Goal: Transaction & Acquisition: Purchase product/service

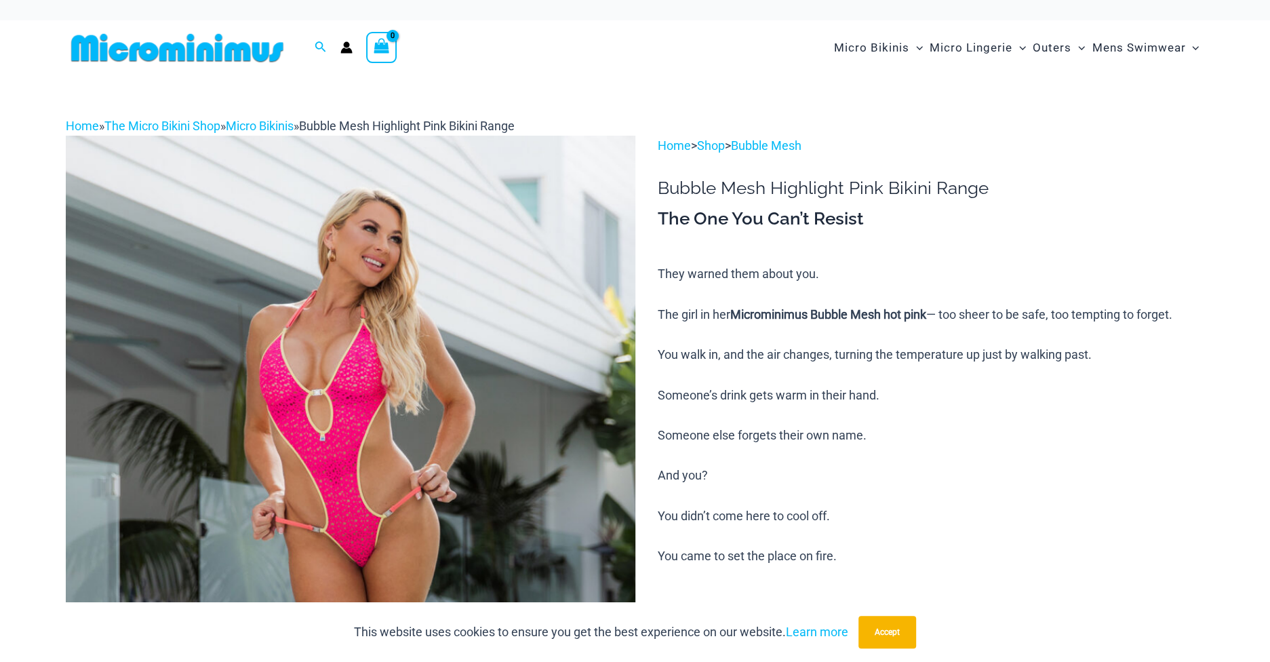
click at [383, 251] on img at bounding box center [350, 563] width 569 height 854
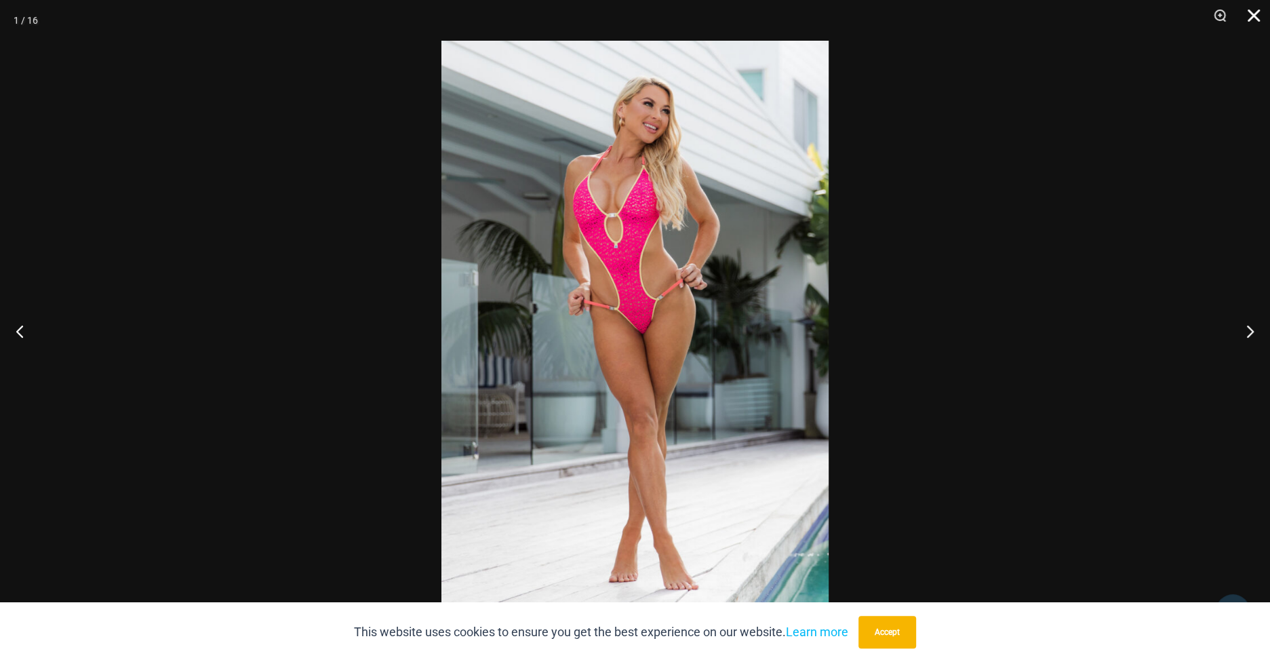
click at [1251, 8] on button "Close" at bounding box center [1249, 20] width 34 height 41
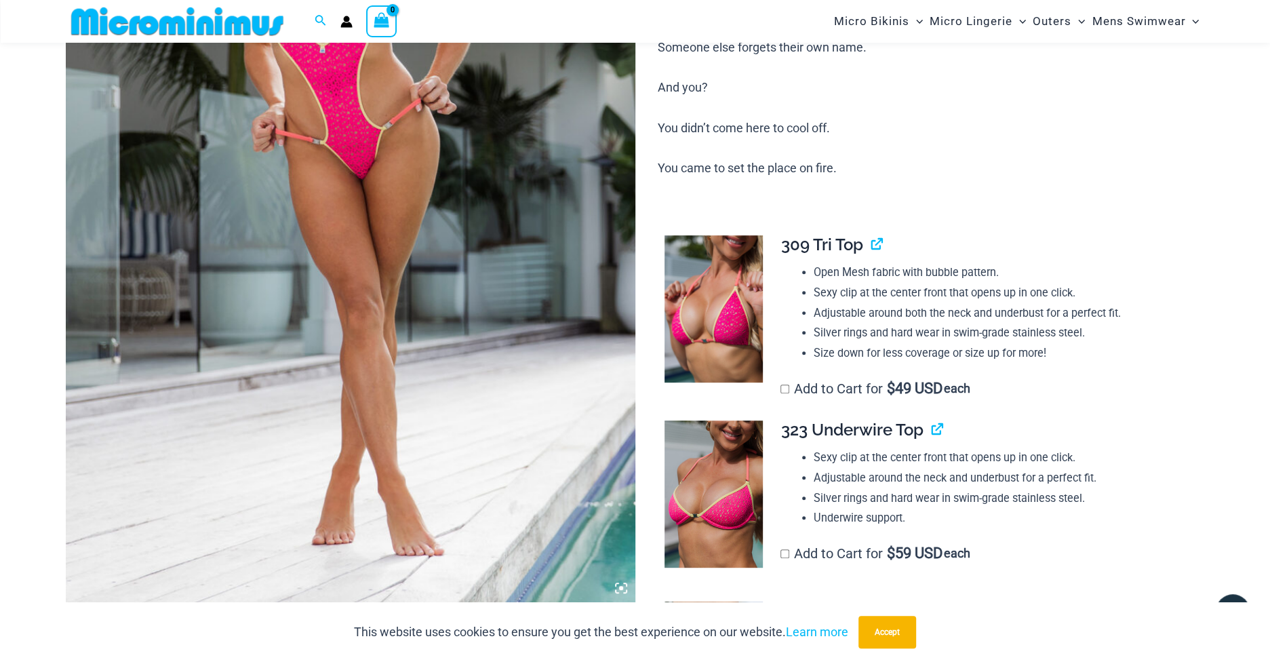
scroll to position [396, 0]
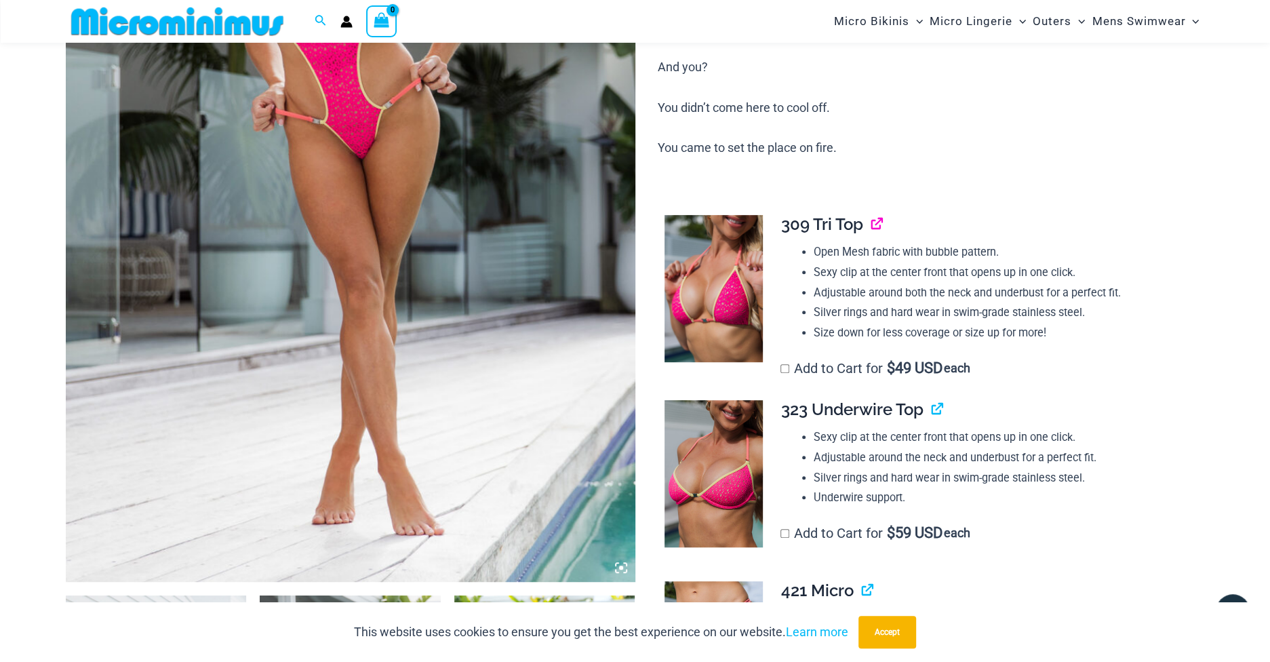
click at [870, 225] on link "View product" at bounding box center [870, 224] width 0 height 20
click at [931, 407] on link "View product" at bounding box center [931, 409] width 0 height 20
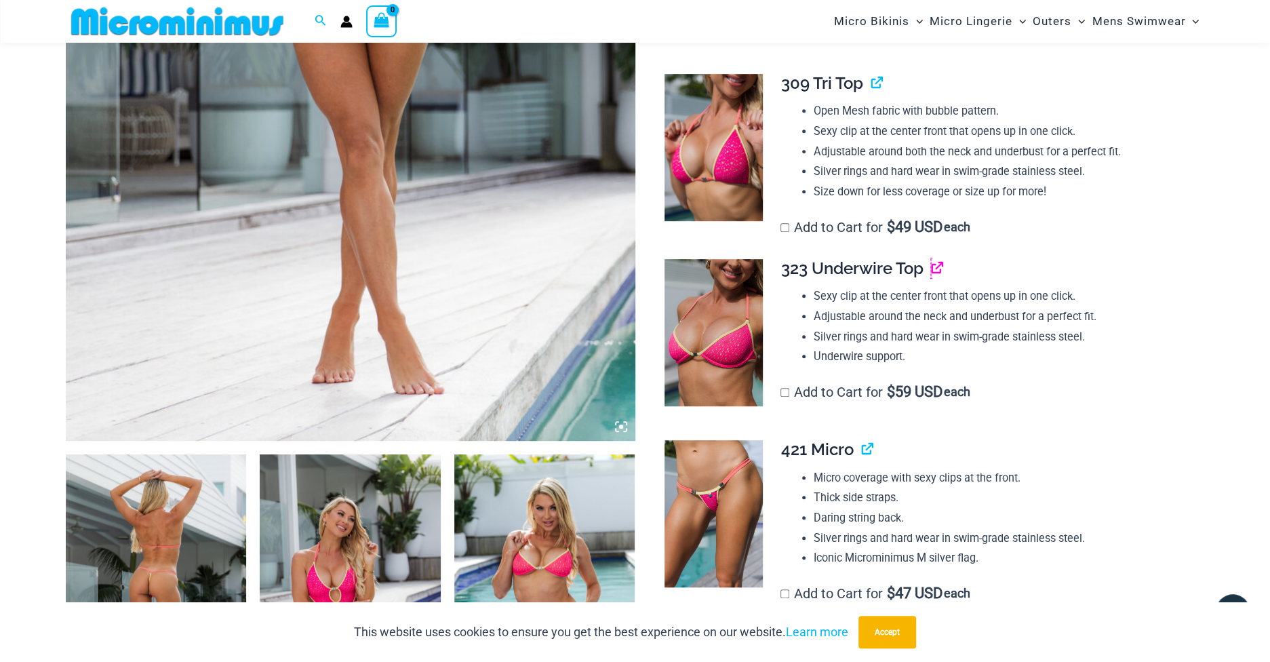
scroll to position [599, 0]
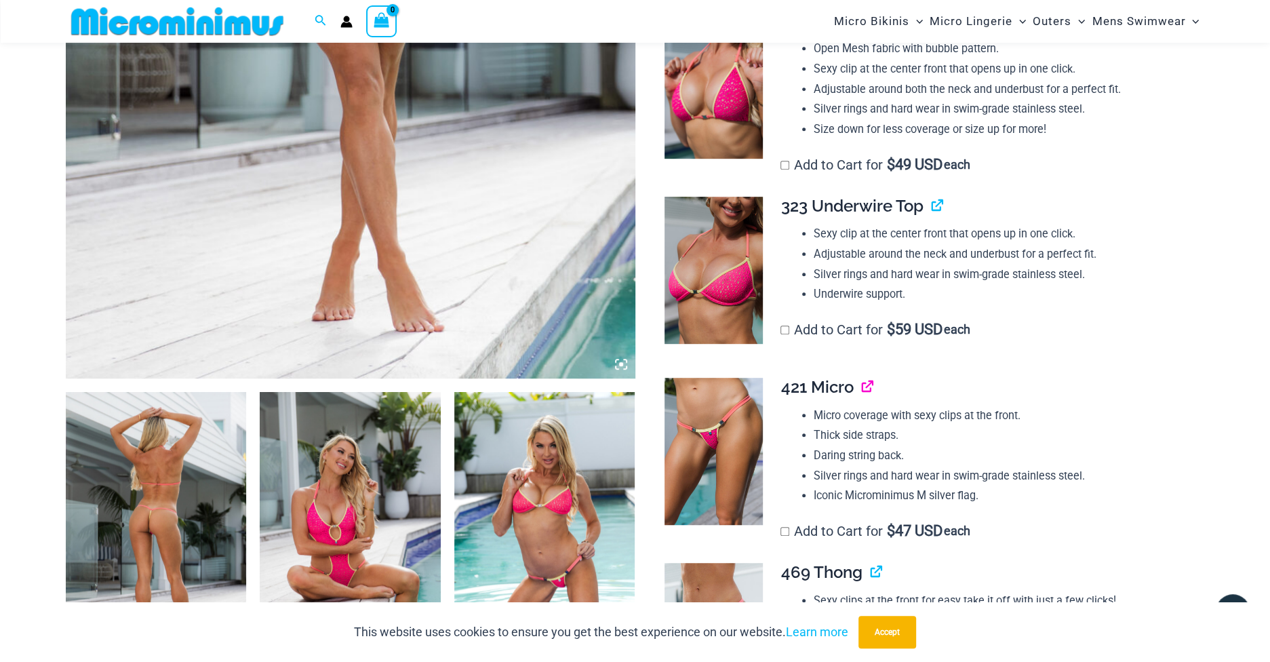
click at [861, 390] on link "View product" at bounding box center [861, 387] width 0 height 20
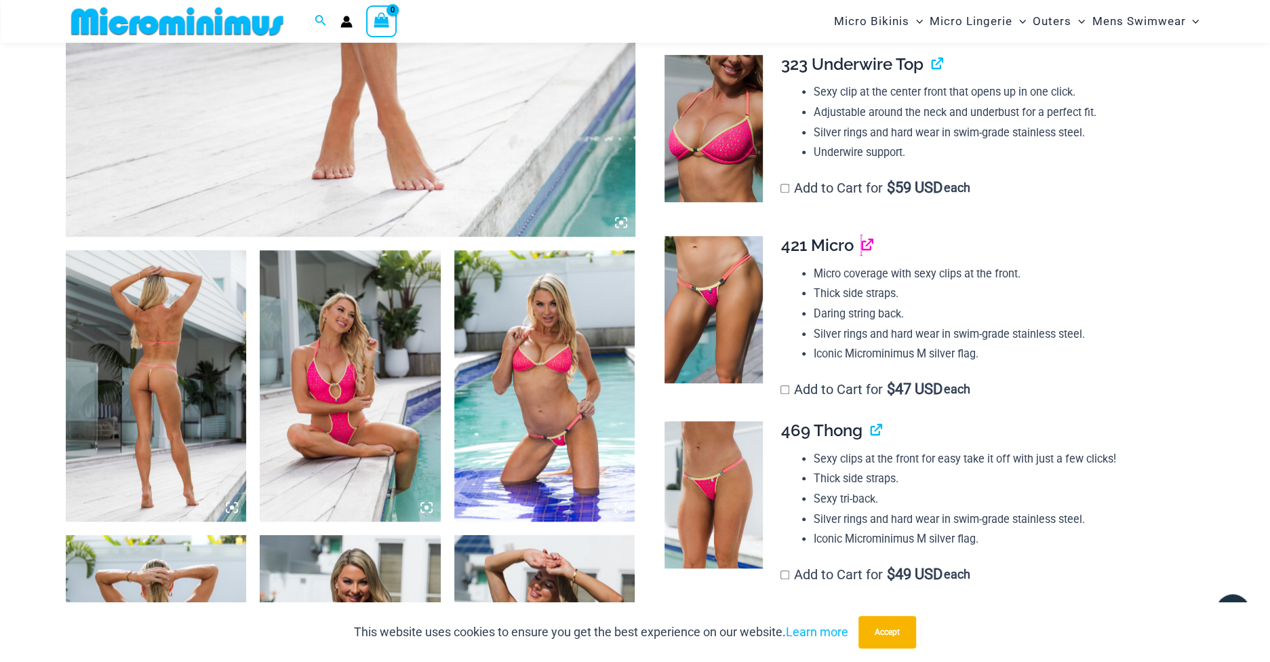
scroll to position [803, 0]
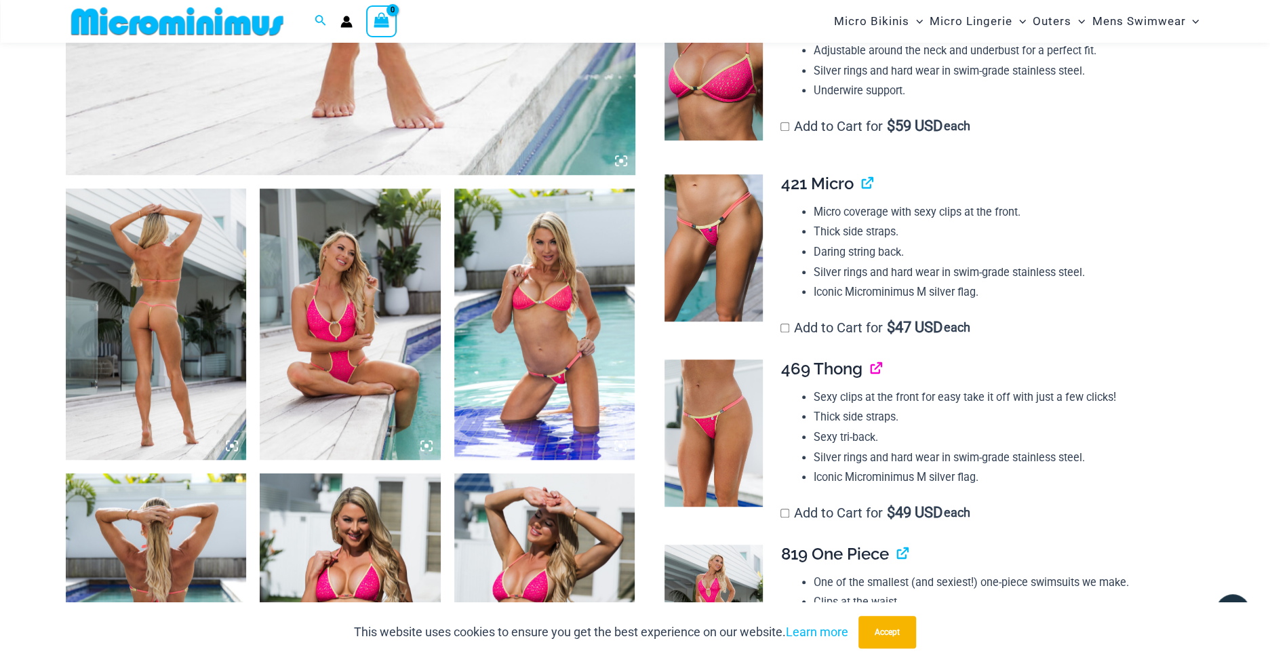
click at [870, 370] on link "View product" at bounding box center [870, 369] width 0 height 20
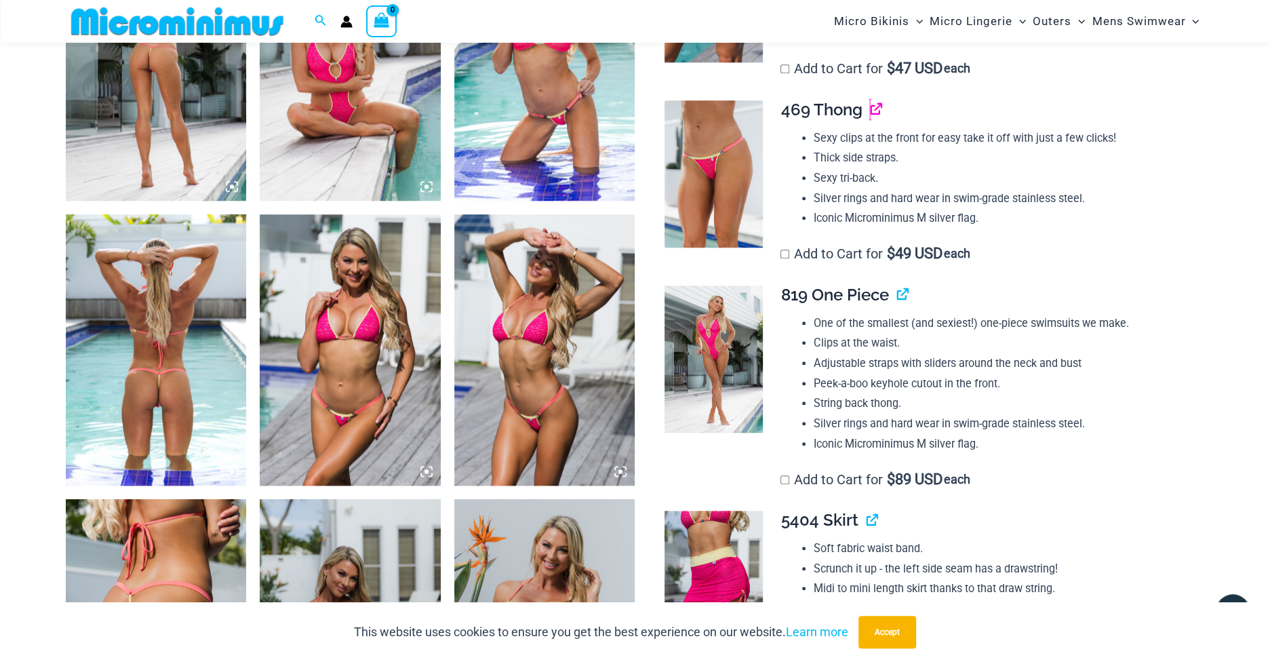
scroll to position [1142, 0]
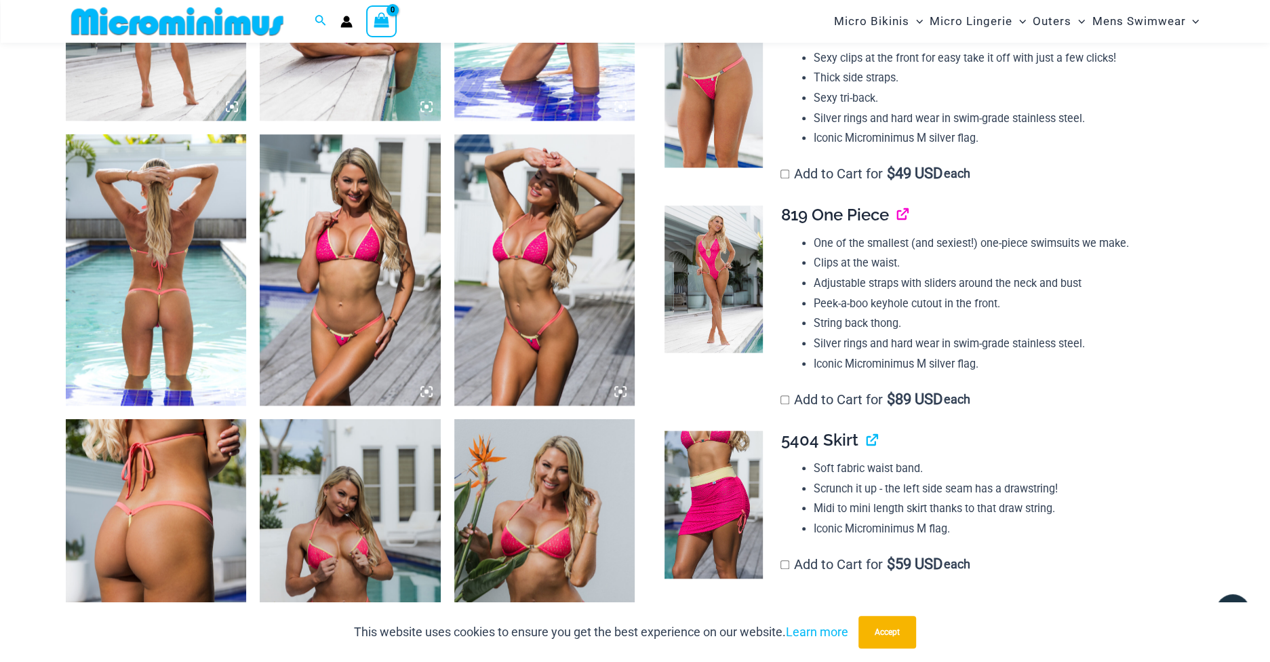
click at [896, 210] on link "View product" at bounding box center [896, 215] width 0 height 20
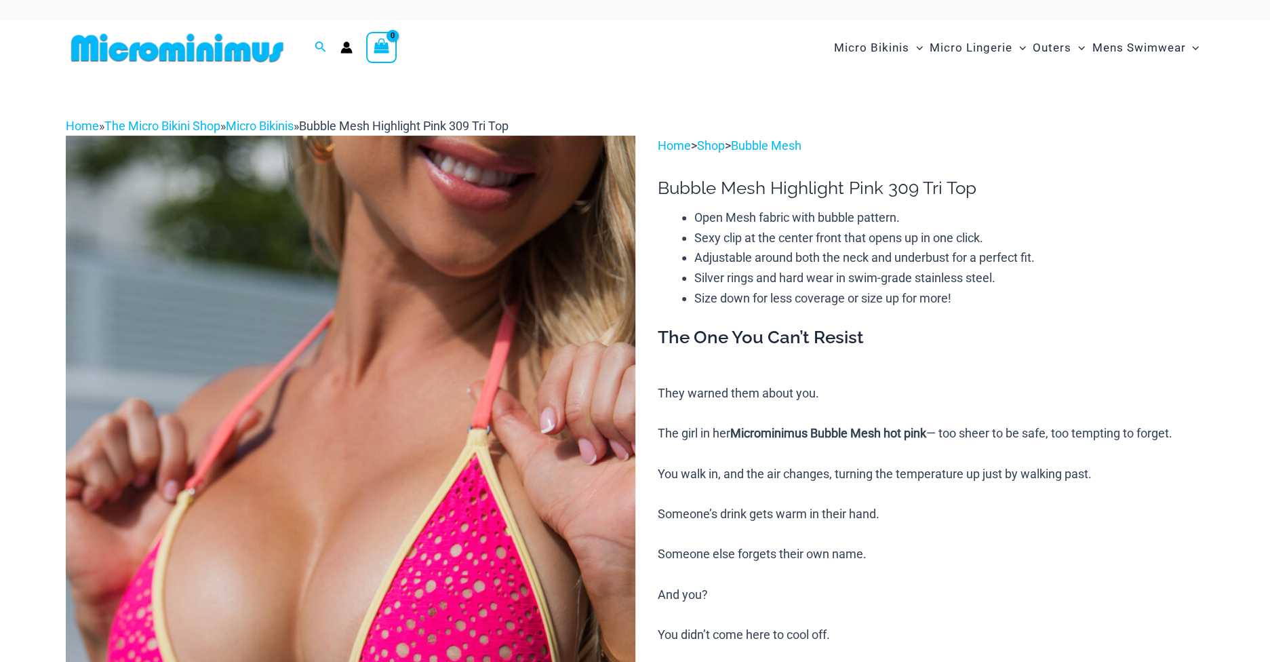
scroll to position [239, 0]
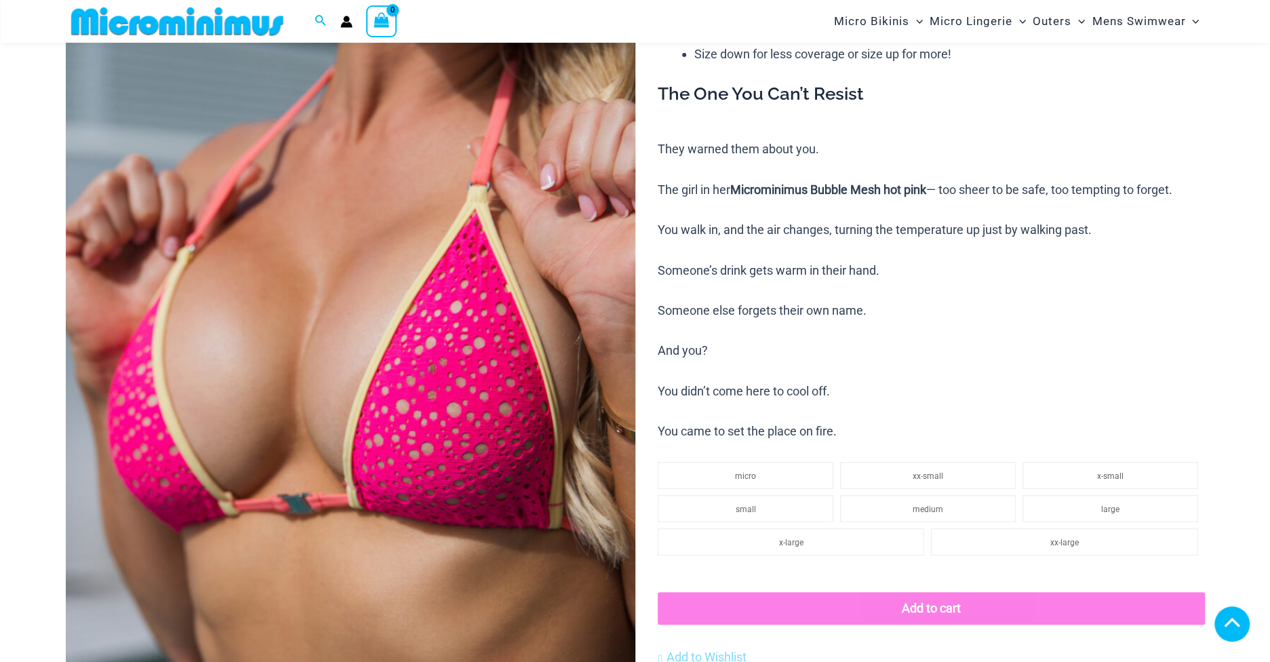
click at [480, 256] on img at bounding box center [350, 319] width 569 height 854
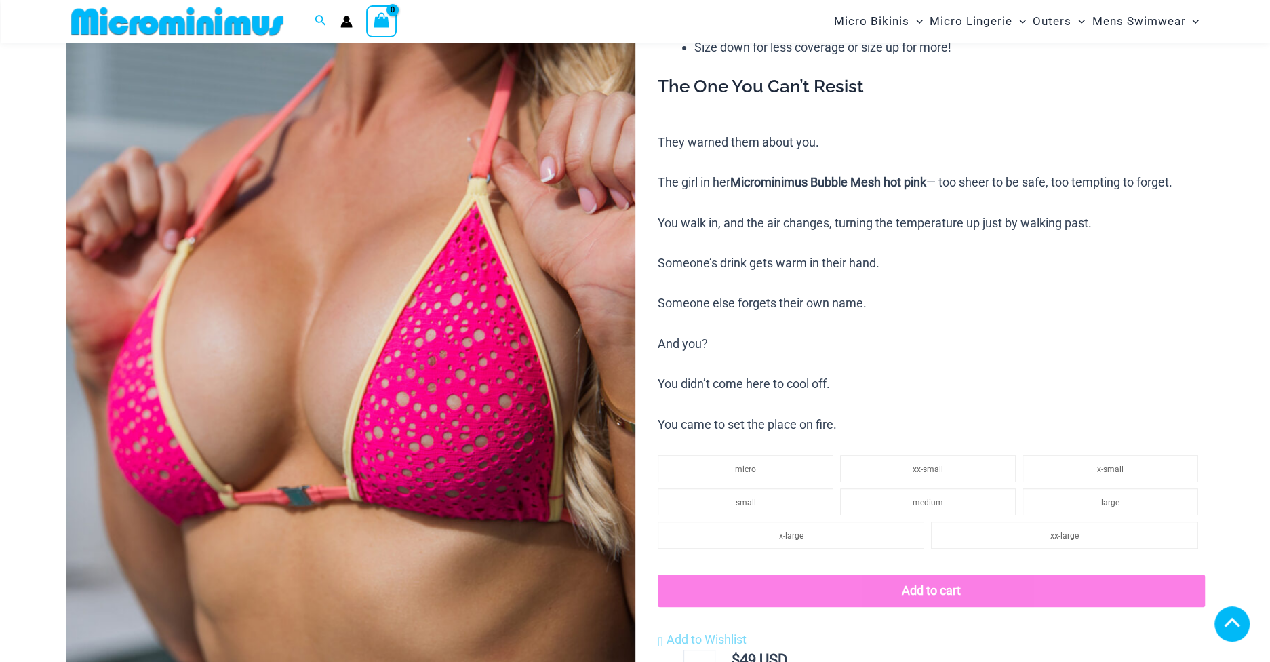
scroll to position [265, 0]
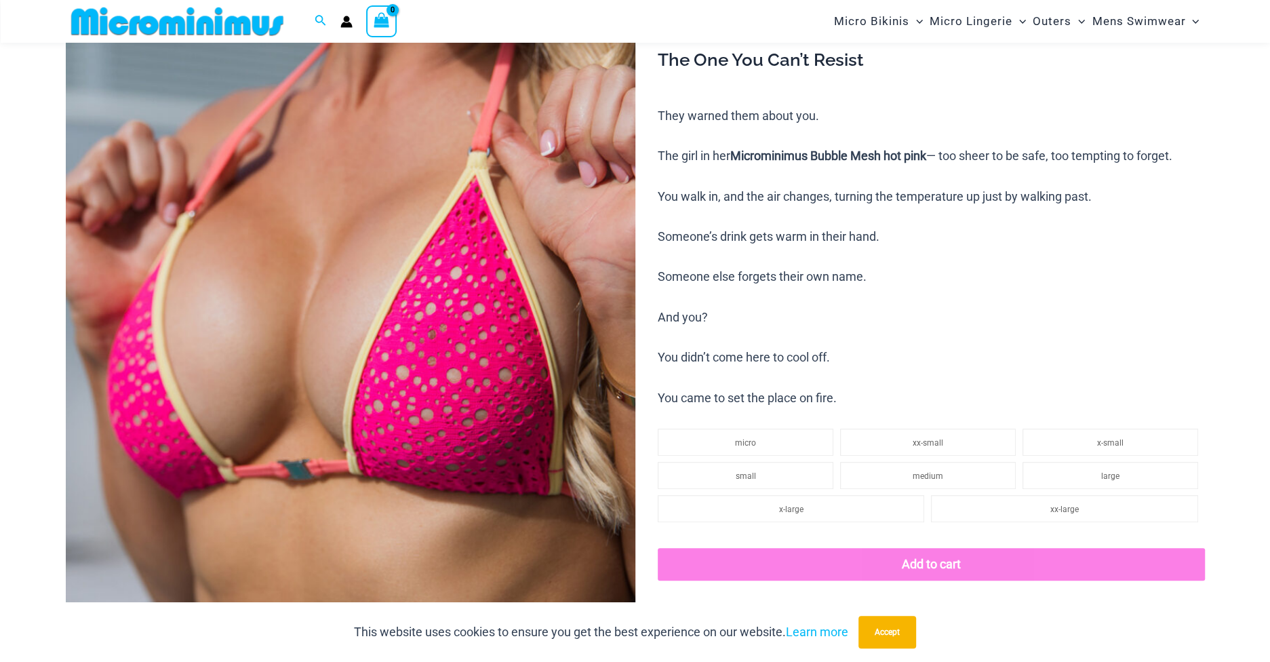
click at [477, 264] on img at bounding box center [350, 285] width 569 height 854
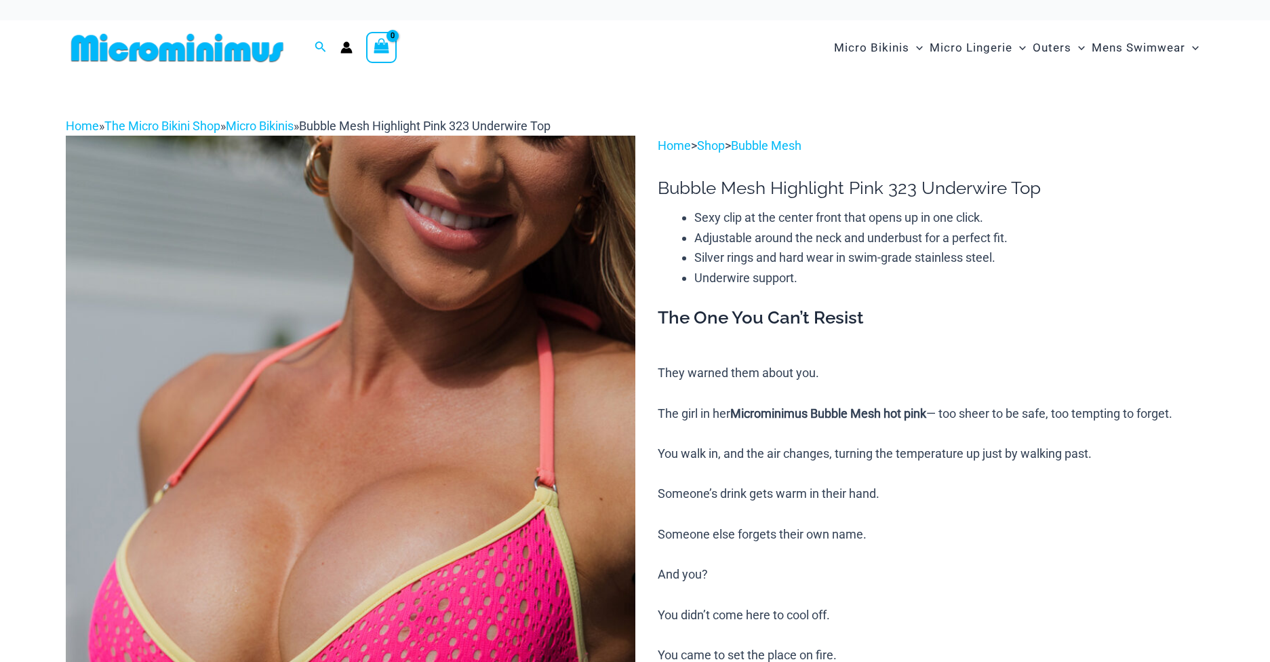
scroll to position [190, 0]
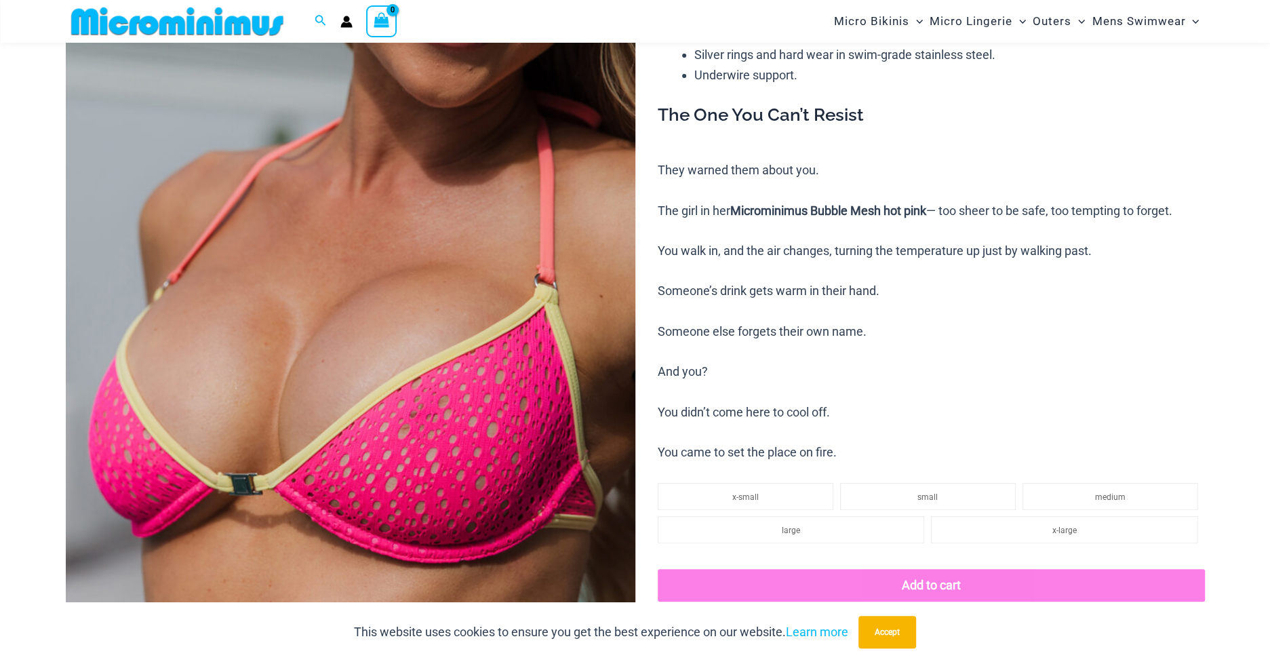
click at [487, 338] on img at bounding box center [350, 360] width 569 height 854
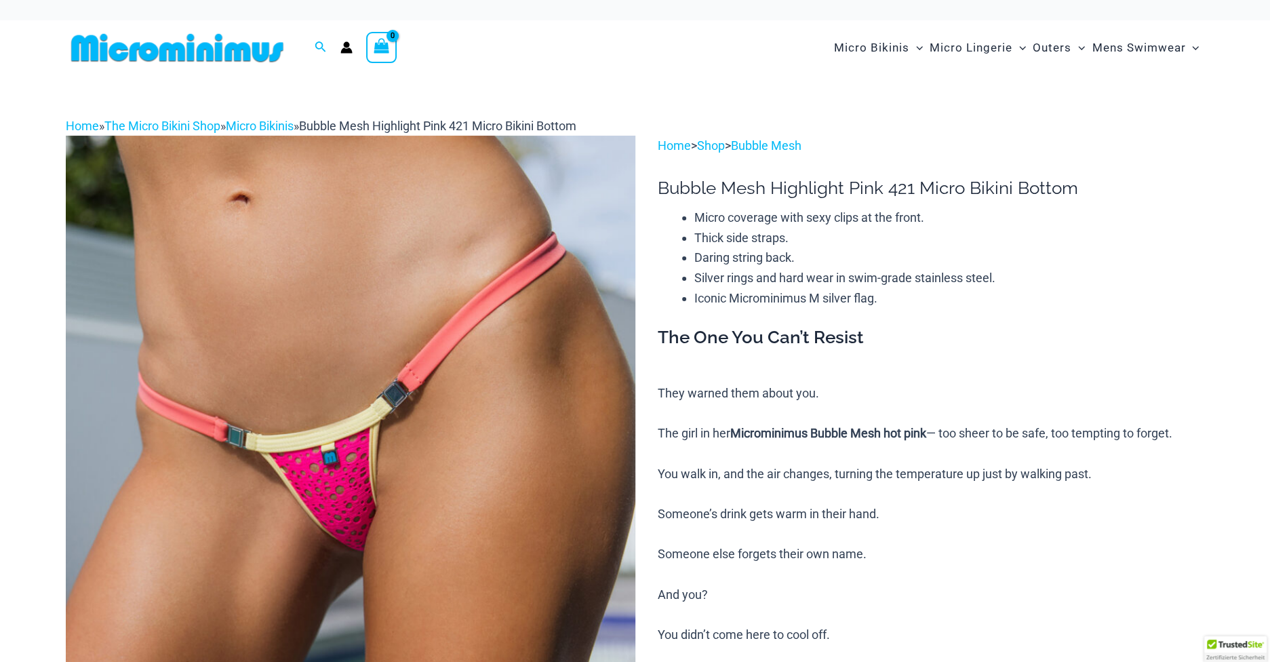
drag, startPoint x: 536, startPoint y: 285, endPoint x: 434, endPoint y: 270, distance: 102.8
click at [434, 270] on img at bounding box center [350, 563] width 569 height 854
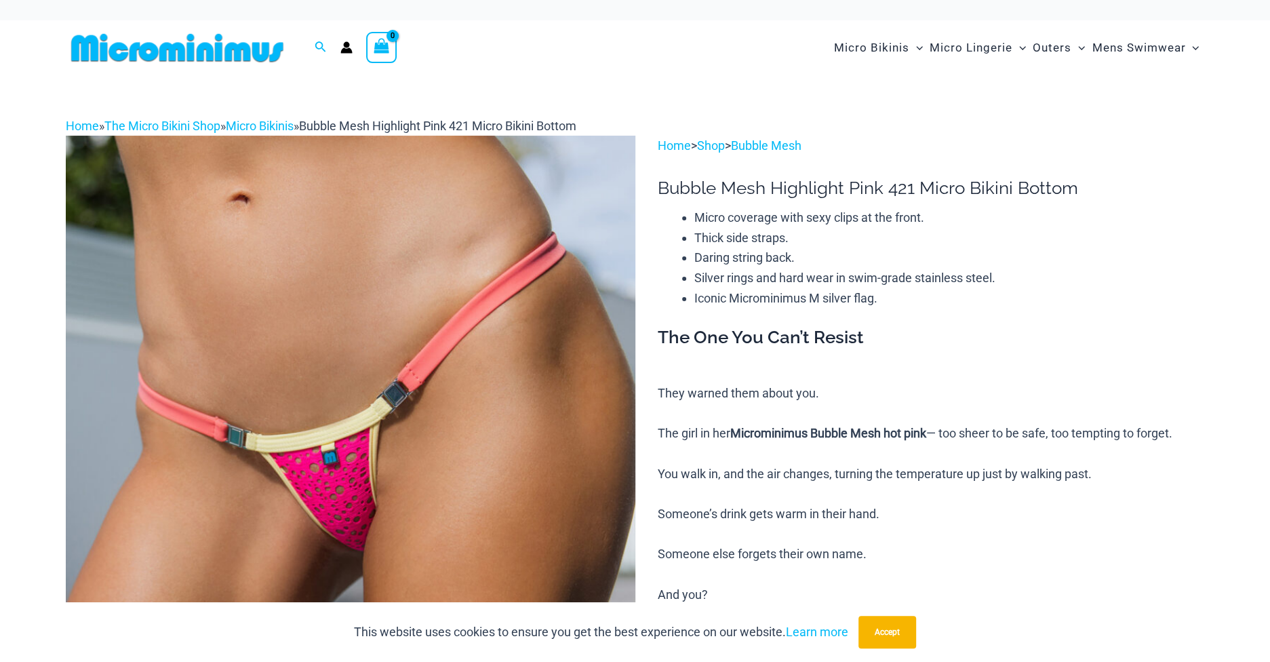
click at [434, 270] on img at bounding box center [350, 563] width 569 height 854
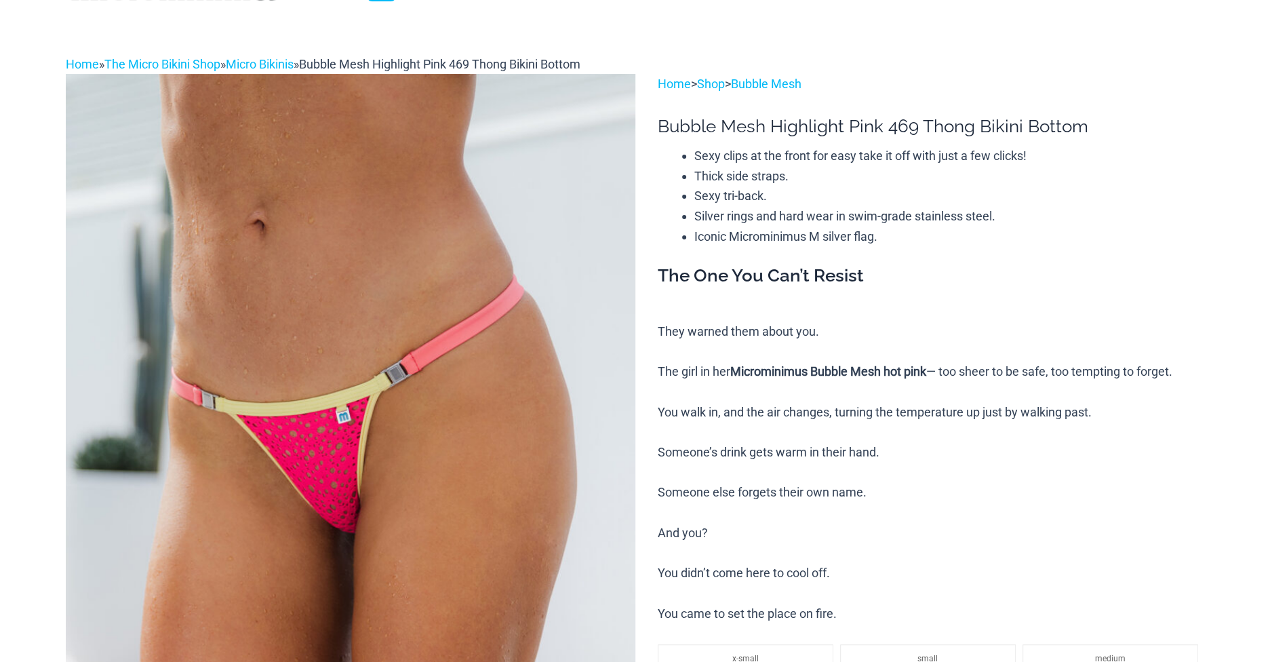
scroll to position [203, 0]
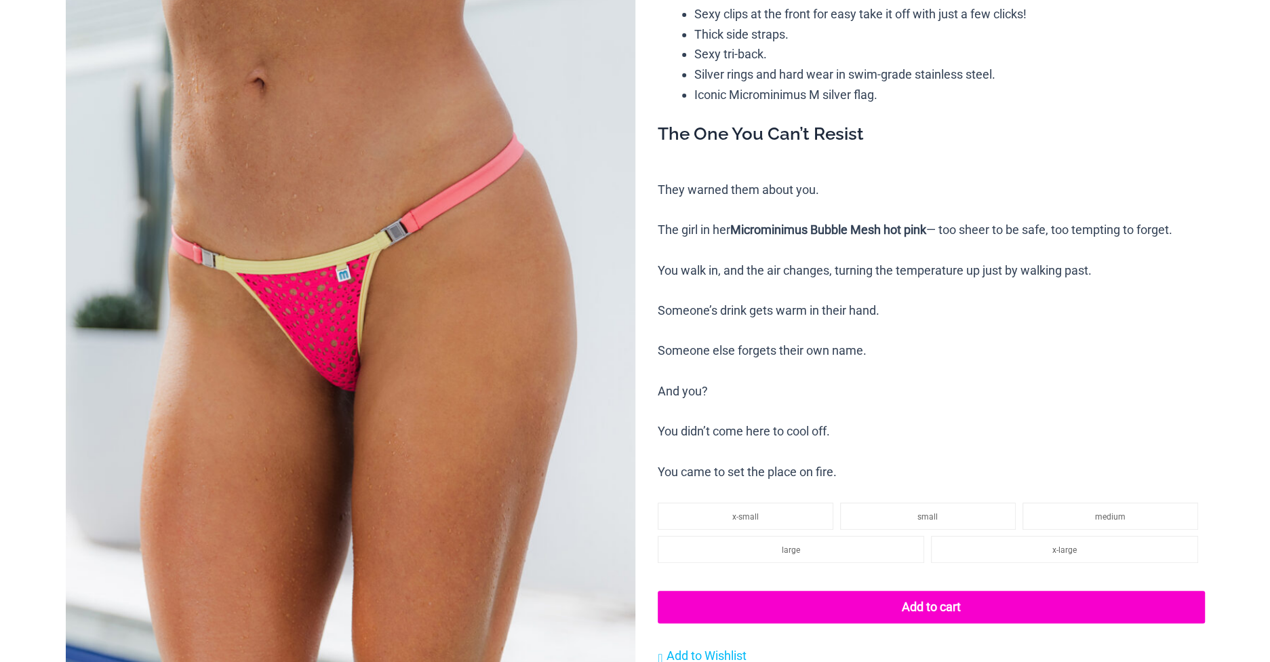
click at [490, 202] on img at bounding box center [350, 359] width 569 height 854
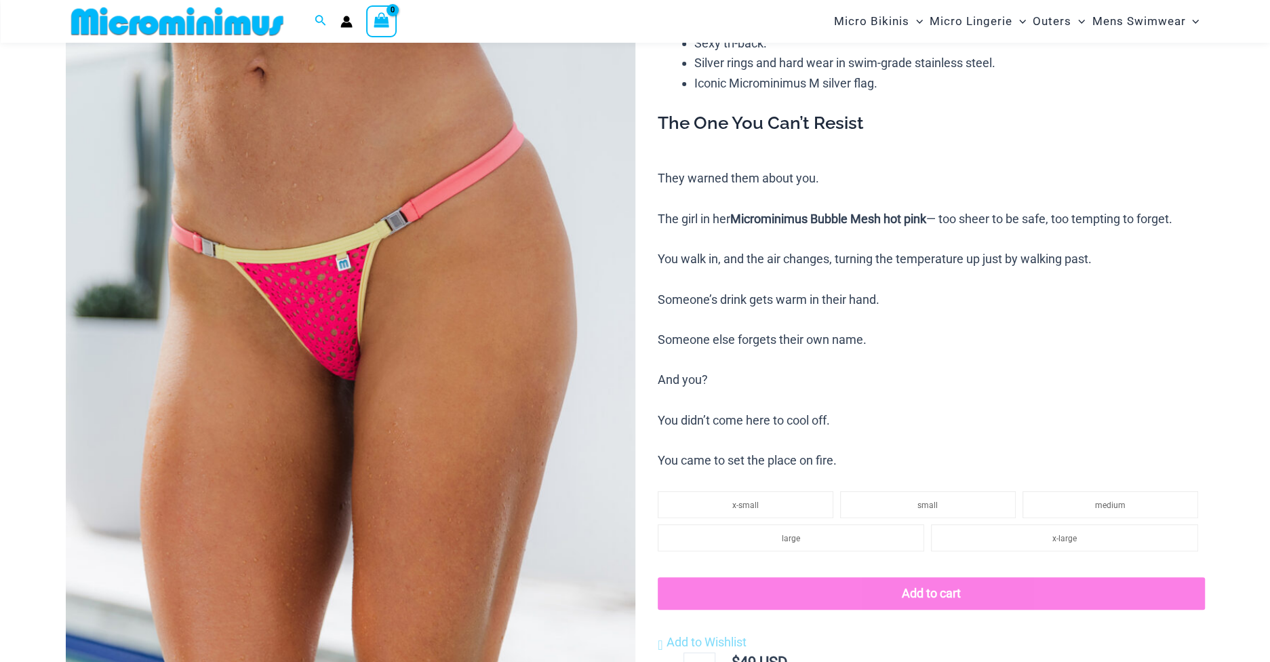
click at [490, 202] on img at bounding box center [350, 348] width 569 height 854
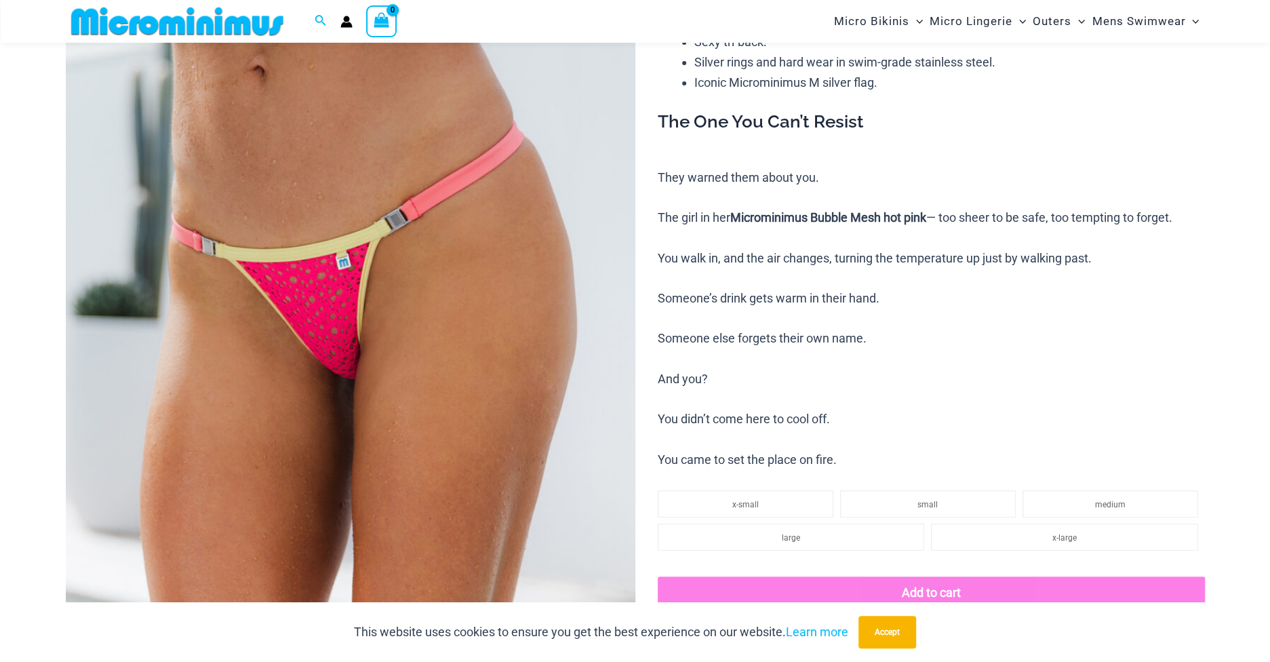
click at [464, 238] on img at bounding box center [350, 347] width 569 height 854
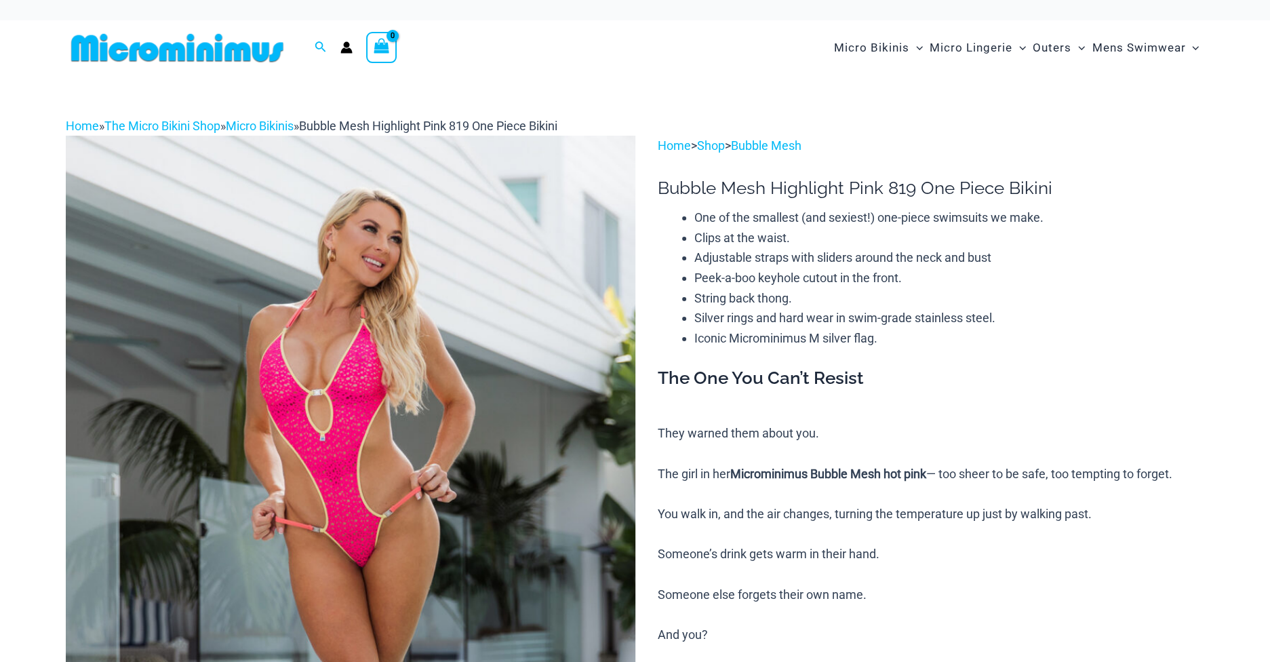
click at [544, 299] on img at bounding box center [350, 563] width 569 height 854
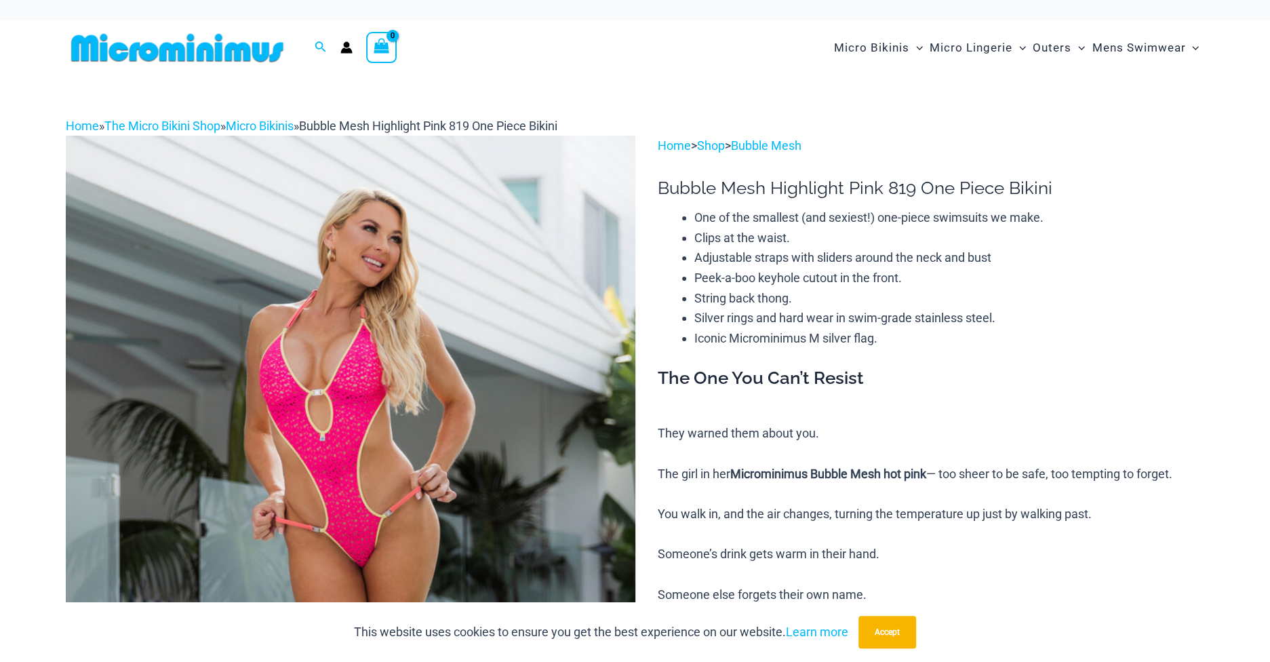
click at [544, 299] on img at bounding box center [350, 563] width 569 height 854
